Goal: Register for event/course

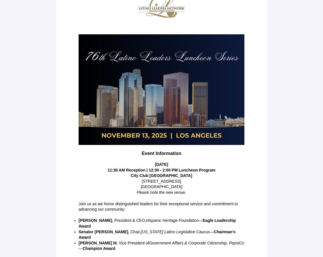
scroll to position [71, 0]
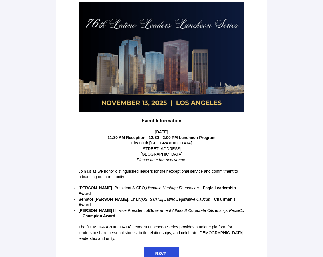
click at [163, 251] on span "RSVP!" at bounding box center [161, 253] width 12 height 5
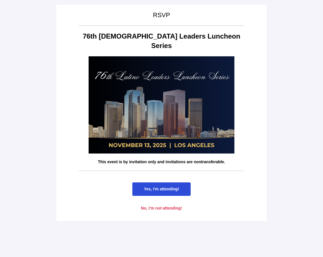
click at [163, 186] on span "Yes, I'm attending!" at bounding box center [161, 188] width 35 height 5
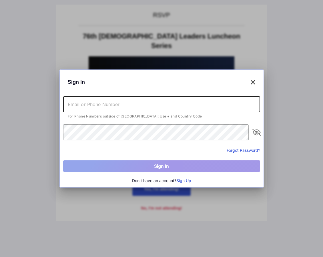
drag, startPoint x: 121, startPoint y: 106, endPoint x: 58, endPoint y: 101, distance: 63.0
click at [58, 101] on div "Sign In For Phone Numbers outside of [GEOGRAPHIC_DATA]: Use + and Country Code …" at bounding box center [161, 128] width 323 height 257
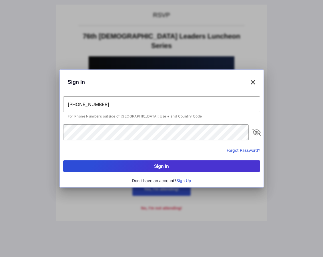
click at [256, 131] on icon "appended action" at bounding box center [256, 132] width 7 height 7
click at [176, 166] on button "Sign In" at bounding box center [161, 165] width 197 height 11
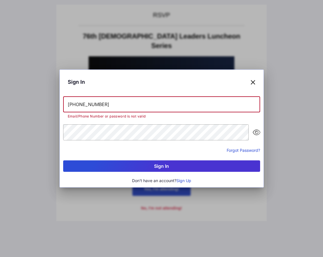
click at [99, 104] on input "+13235591954" at bounding box center [161, 104] width 197 height 16
drag, startPoint x: 104, startPoint y: 104, endPoint x: 51, endPoint y: 104, distance: 52.5
click at [51, 104] on div "Sign In +13235591954 Email/Phone Number or password is not valid Forgot Passwor…" at bounding box center [161, 128] width 323 height 257
type input "lozano"
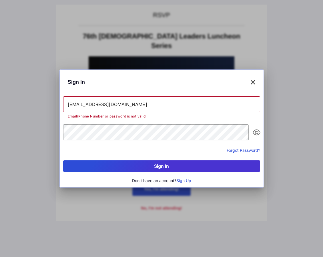
click at [160, 166] on button "Sign In" at bounding box center [161, 165] width 197 height 11
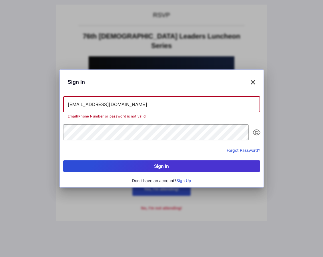
drag, startPoint x: 130, startPoint y: 108, endPoint x: 41, endPoint y: 97, distance: 90.0
click at [41, 97] on div "Sign In [EMAIL_ADDRESS][DOMAIN_NAME] Email/Phone Number or password is not vali…" at bounding box center [161, 128] width 323 height 257
type input "+13235591954"
click at [66, 105] on input "+13235591954" at bounding box center [161, 104] width 197 height 16
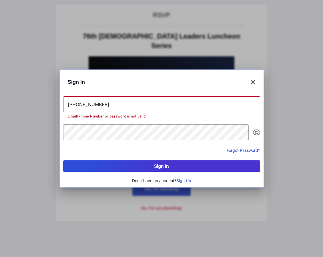
click at [164, 167] on button "Sign In" at bounding box center [161, 165] width 197 height 11
click at [254, 82] on icon at bounding box center [252, 82] width 5 height 8
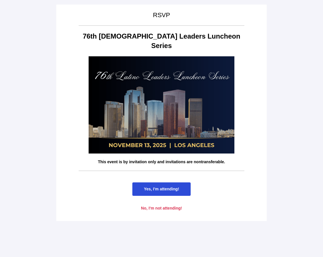
click at [164, 186] on span "Yes, I'm attending!" at bounding box center [161, 188] width 35 height 5
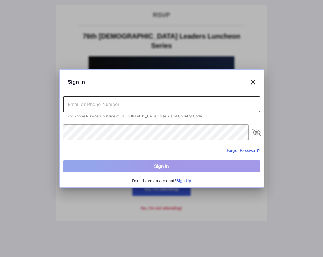
type input "[EMAIL_ADDRESS][DOMAIN_NAME]"
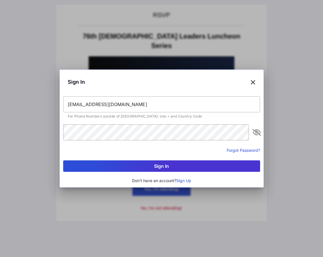
click at [164, 164] on button "Sign In" at bounding box center [161, 165] width 197 height 11
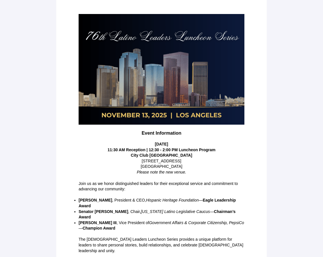
scroll to position [71, 0]
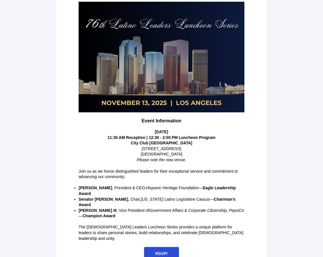
click at [166, 251] on span "RSVP!" at bounding box center [161, 253] width 12 height 5
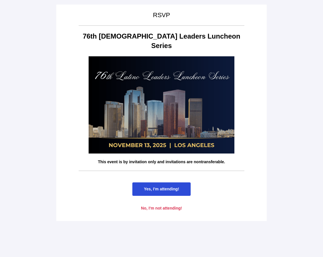
click at [170, 186] on span "Yes, I'm attending!" at bounding box center [161, 188] width 35 height 5
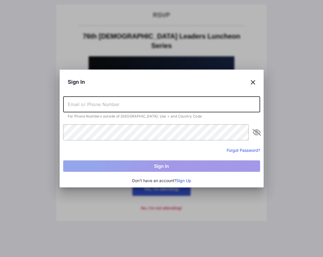
type input "[EMAIL_ADDRESS][DOMAIN_NAME]"
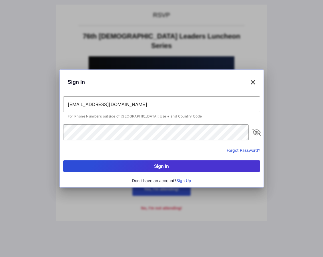
click at [159, 165] on button "Sign In" at bounding box center [161, 165] width 197 height 11
